Goal: Find specific page/section: Find specific page/section

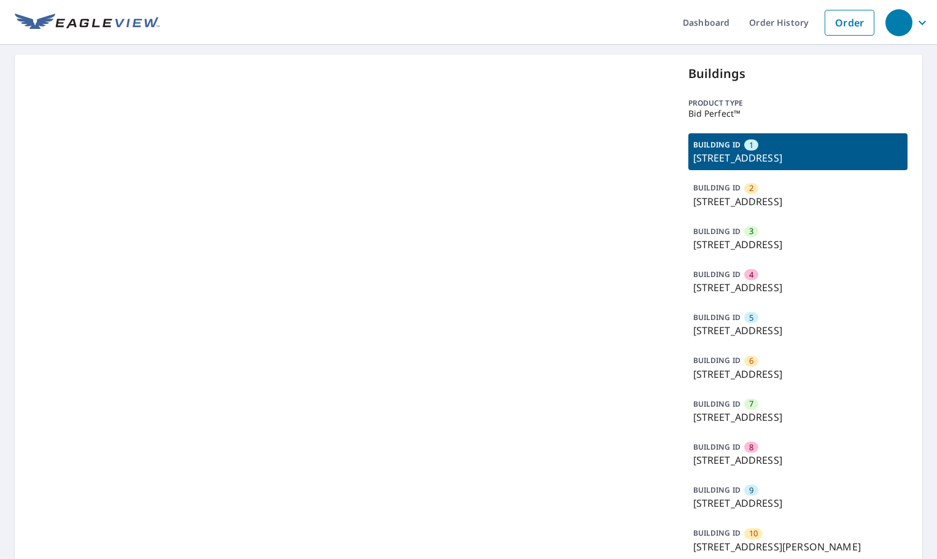
click at [760, 415] on p "[STREET_ADDRESS]" at bounding box center [799, 417] width 210 height 15
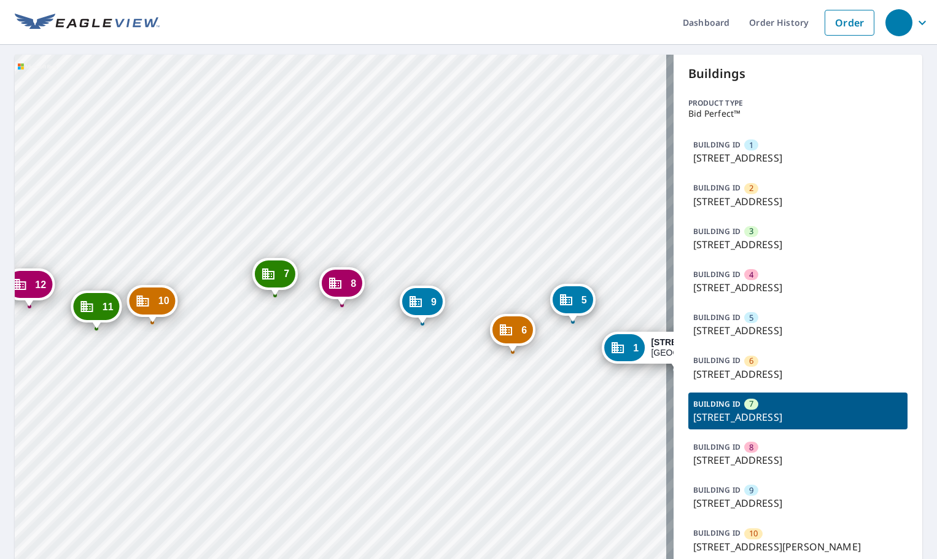
drag, startPoint x: 206, startPoint y: 321, endPoint x: 432, endPoint y: 219, distance: 248.5
click at [432, 219] on div "2 [STREET_ADDRESS] 3 [STREET_ADDRESS] 4 [STREET_ADDRESS] 5 [STREET_ADDRESS][GEO…" at bounding box center [344, 376] width 659 height 643
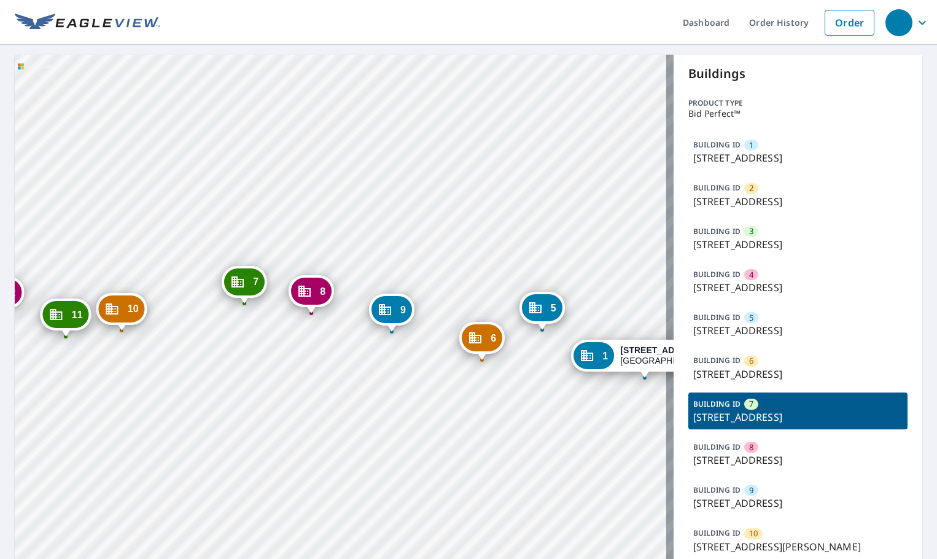
drag, startPoint x: 125, startPoint y: 396, endPoint x: 96, endPoint y: 404, distance: 29.8
click at [96, 404] on div "2 [STREET_ADDRESS] 3 [STREET_ADDRESS] 4 [STREET_ADDRESS] 5 [STREET_ADDRESS][GEO…" at bounding box center [344, 376] width 659 height 643
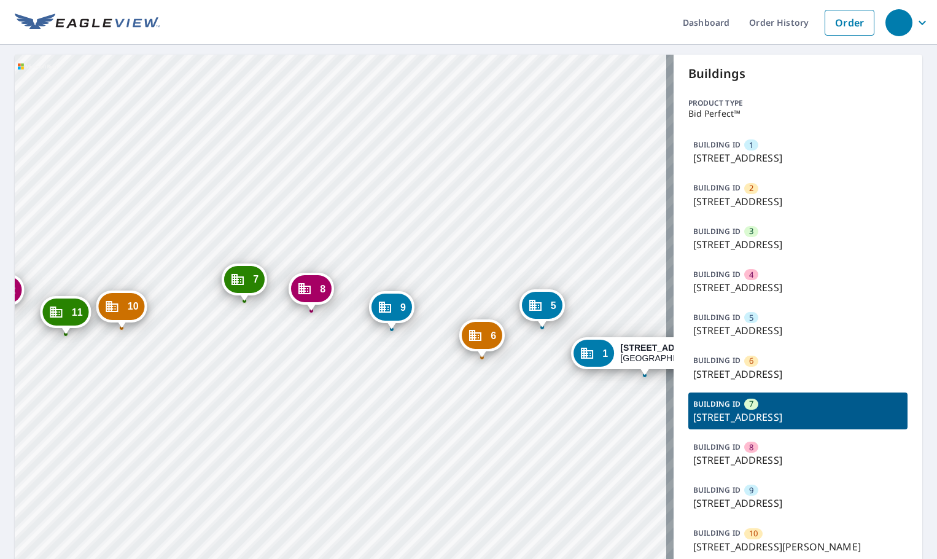
click at [136, 404] on div "2 [STREET_ADDRESS] 3 [STREET_ADDRESS] 4 [STREET_ADDRESS] 5 [STREET_ADDRESS][GEO…" at bounding box center [344, 376] width 659 height 643
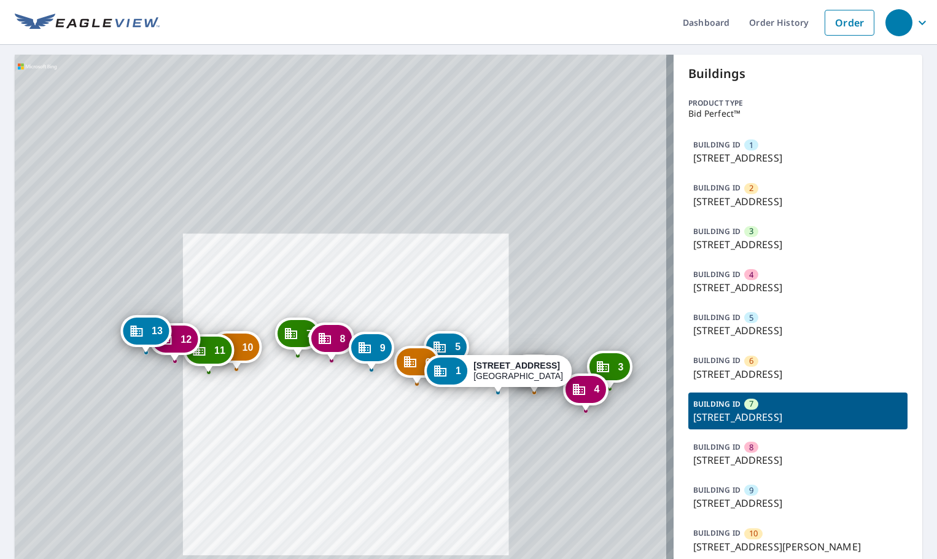
drag, startPoint x: 442, startPoint y: 424, endPoint x: 405, endPoint y: 422, distance: 36.9
click at [405, 422] on div "2 [STREET_ADDRESS] 3 [STREET_ADDRESS] 4 [STREET_ADDRESS] 5 [STREET_ADDRESS][GEO…" at bounding box center [344, 376] width 659 height 643
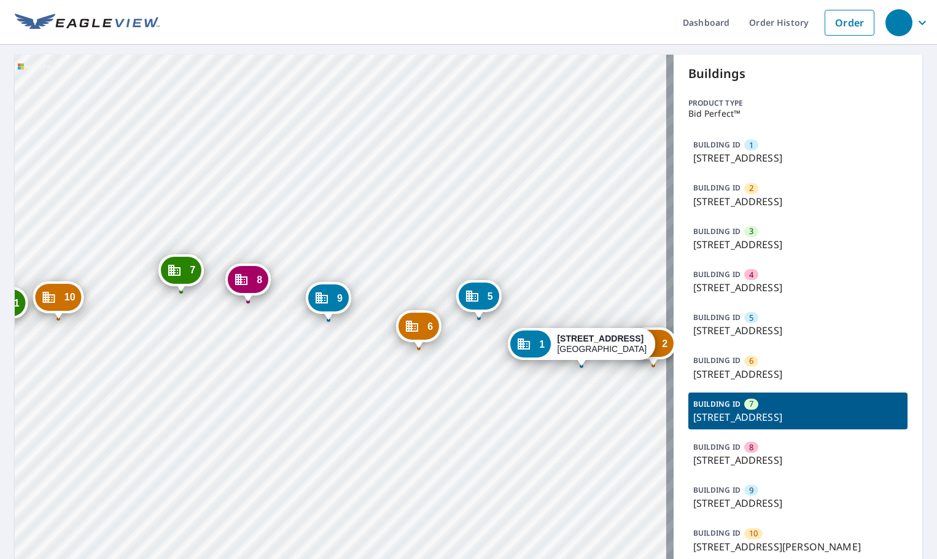
click at [420, 434] on div "2 [STREET_ADDRESS] 3 [STREET_ADDRESS] 4 [STREET_ADDRESS] 5 [STREET_ADDRESS][GEO…" at bounding box center [344, 376] width 659 height 643
click at [141, 330] on div "2 [STREET_ADDRESS] 3 [STREET_ADDRESS] 4 [STREET_ADDRESS] 5 [STREET_ADDRESS][GEO…" at bounding box center [344, 376] width 659 height 643
